Goal: Information Seeking & Learning: Learn about a topic

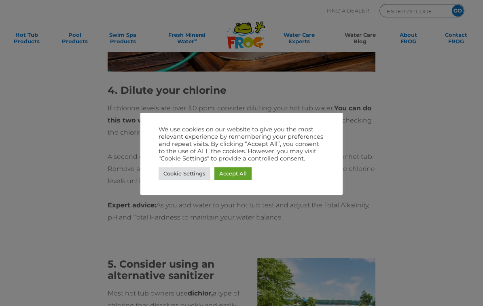
scroll to position [1692, 0]
click at [244, 172] on link "Accept All" at bounding box center [232, 173] width 37 height 13
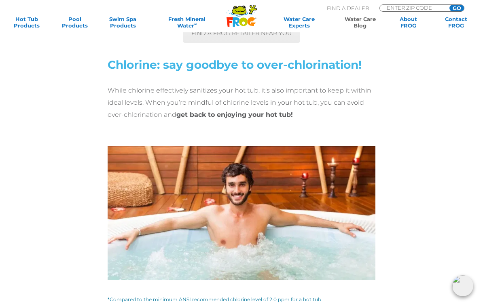
scroll to position [2738, 0]
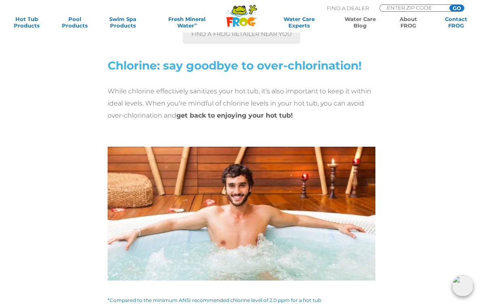
click at [409, 27] on link "About FROG" at bounding box center [407, 22] width 37 height 13
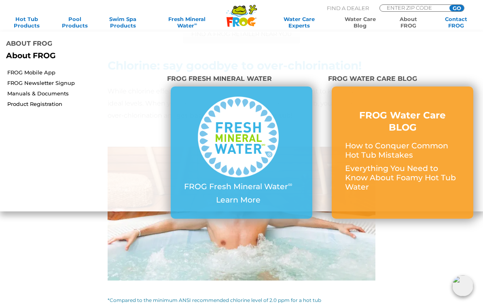
click at [313, 194] on div "FROG Fresh Mineral Water ∞ Learn More" at bounding box center [241, 152] width 149 height 133
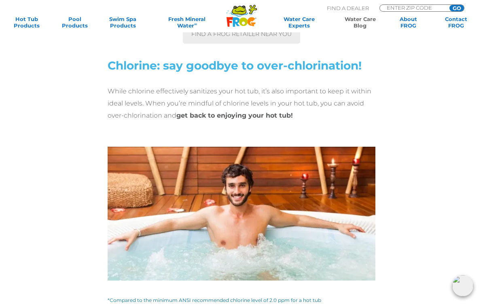
click at [262, 259] on img at bounding box center [240, 214] width 267 height 134
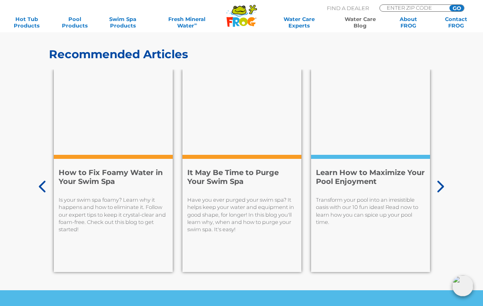
scroll to position [3472, 0]
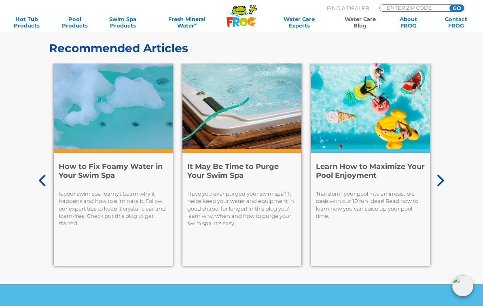
click at [441, 182] on icon at bounding box center [440, 181] width 7 height 12
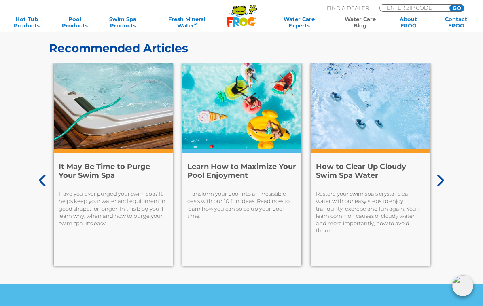
click at [440, 183] on icon at bounding box center [439, 180] width 8 height 13
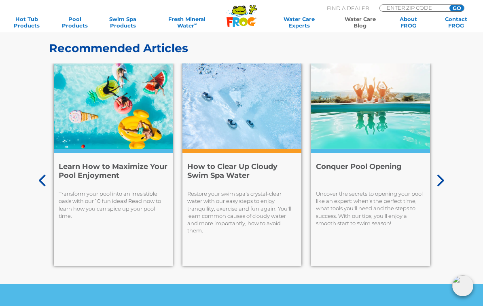
click at [438, 181] on icon at bounding box center [439, 180] width 8 height 13
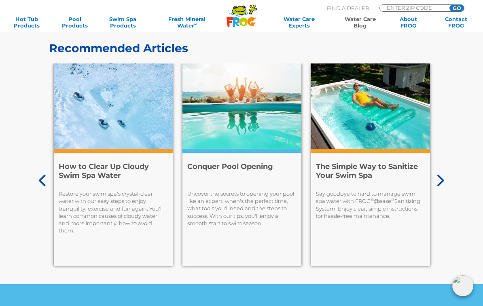
click at [444, 177] on div "Recommended Articles 7 Facts to Help You Know Your Enemy: Algae Prevention is t…" at bounding box center [241, 151] width 483 height 268
click at [442, 183] on icon at bounding box center [440, 181] width 7 height 12
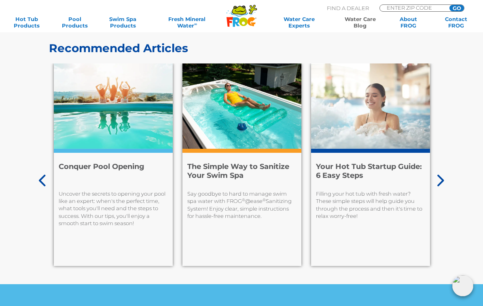
click at [439, 181] on icon at bounding box center [439, 180] width 8 height 13
click at [437, 183] on icon at bounding box center [439, 180] width 8 height 13
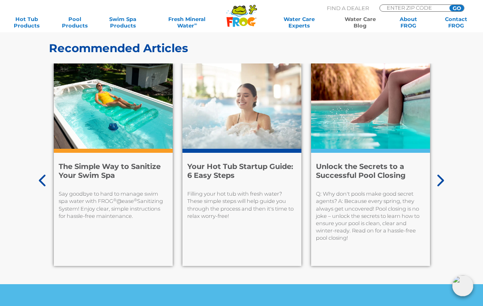
click at [442, 179] on icon at bounding box center [439, 180] width 8 height 13
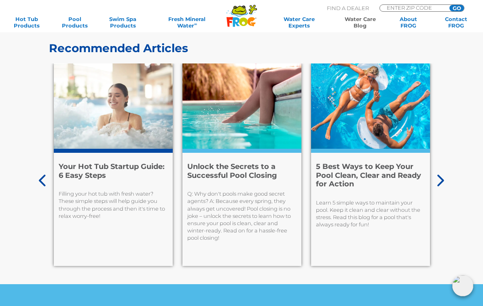
click at [428, 181] on div "5 Best Ways to Keep Your Pool Clean, Clear and Ready for Action Learn 5 simple …" at bounding box center [370, 209] width 119 height 113
click at [437, 183] on icon at bounding box center [439, 180] width 8 height 13
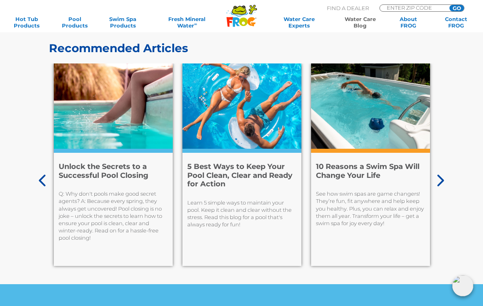
click at [436, 184] on icon at bounding box center [439, 180] width 8 height 13
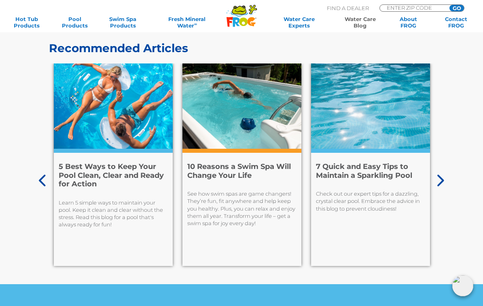
click at [441, 180] on icon at bounding box center [439, 180] width 8 height 13
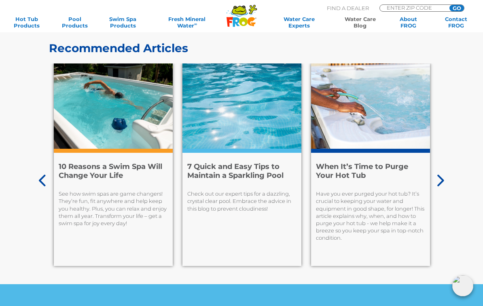
click at [438, 182] on icon at bounding box center [439, 180] width 8 height 13
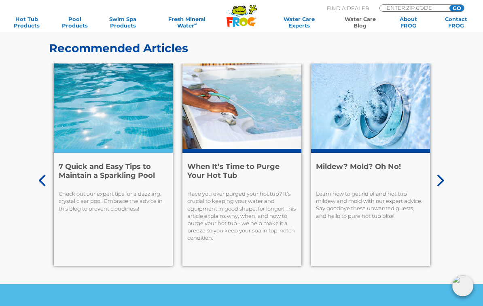
click at [437, 181] on icon at bounding box center [439, 180] width 8 height 13
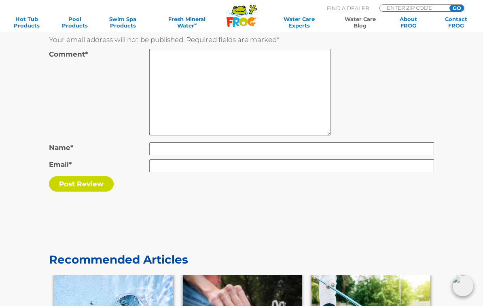
scroll to position [3258, 0]
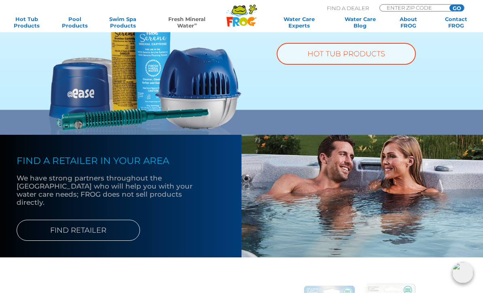
scroll to position [575, 0]
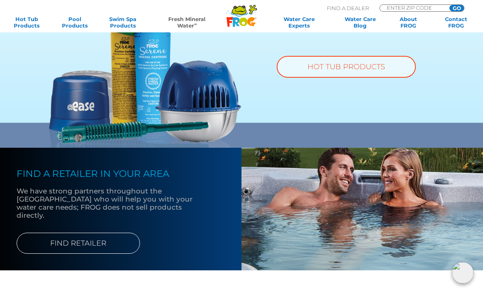
click at [341, 68] on link "HOT TUB PRODUCTS" at bounding box center [345, 67] width 139 height 22
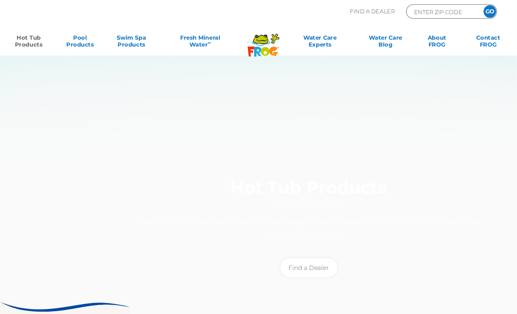
scroll to position [3, 0]
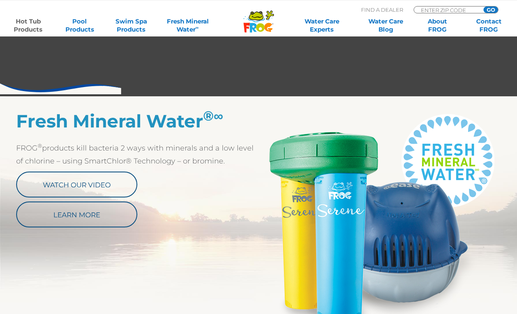
click at [119, 180] on link "Watch Our Video" at bounding box center [76, 184] width 121 height 26
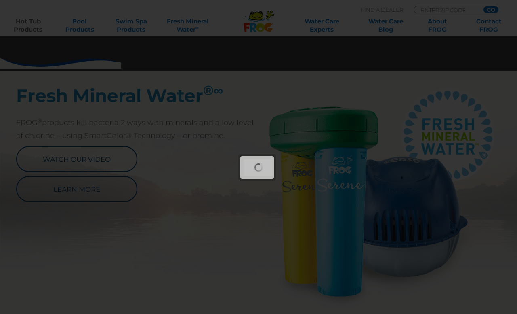
scroll to position [393, 0]
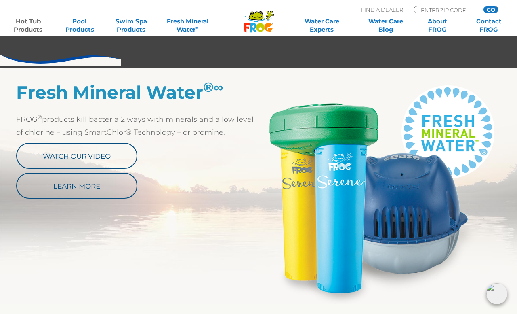
click at [117, 160] on link "Watch Our Video" at bounding box center [76, 156] width 121 height 26
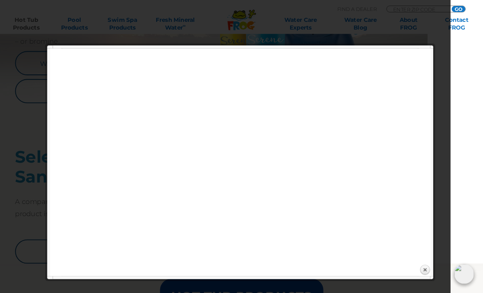
scroll to position [523, 0]
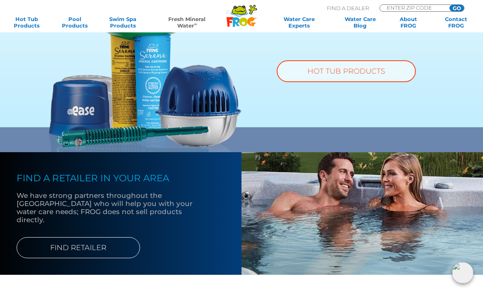
scroll to position [569, 0]
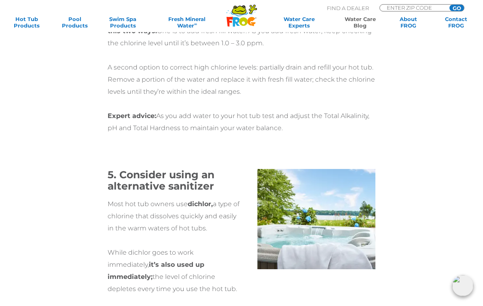
scroll to position [1781, 0]
